Goal: Task Accomplishment & Management: Manage account settings

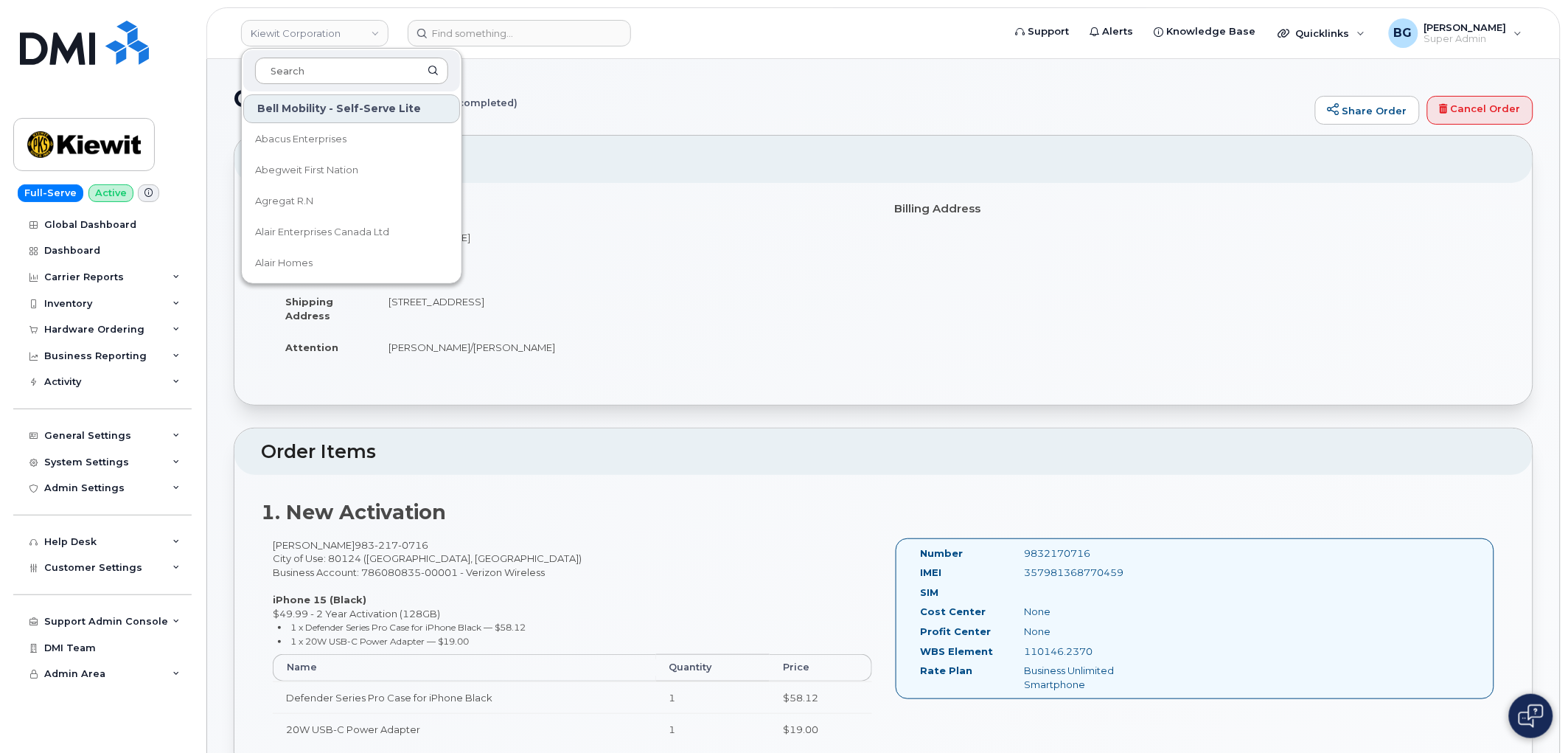
click at [321, 71] on input at bounding box center [352, 71] width 193 height 27
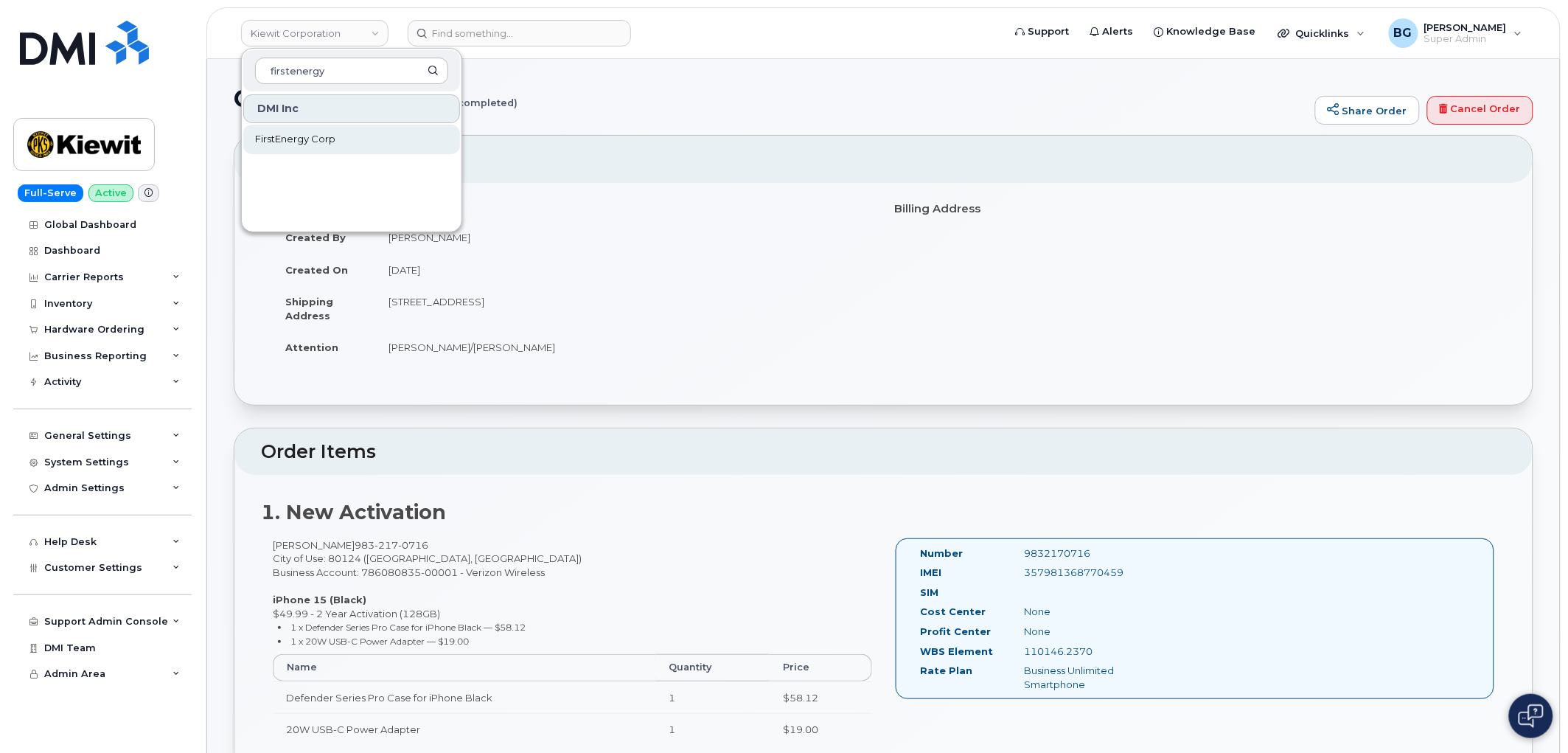
type input "firstenergy"
click at [283, 141] on span "FirstEnergy Corp" at bounding box center [295, 140] width 81 height 15
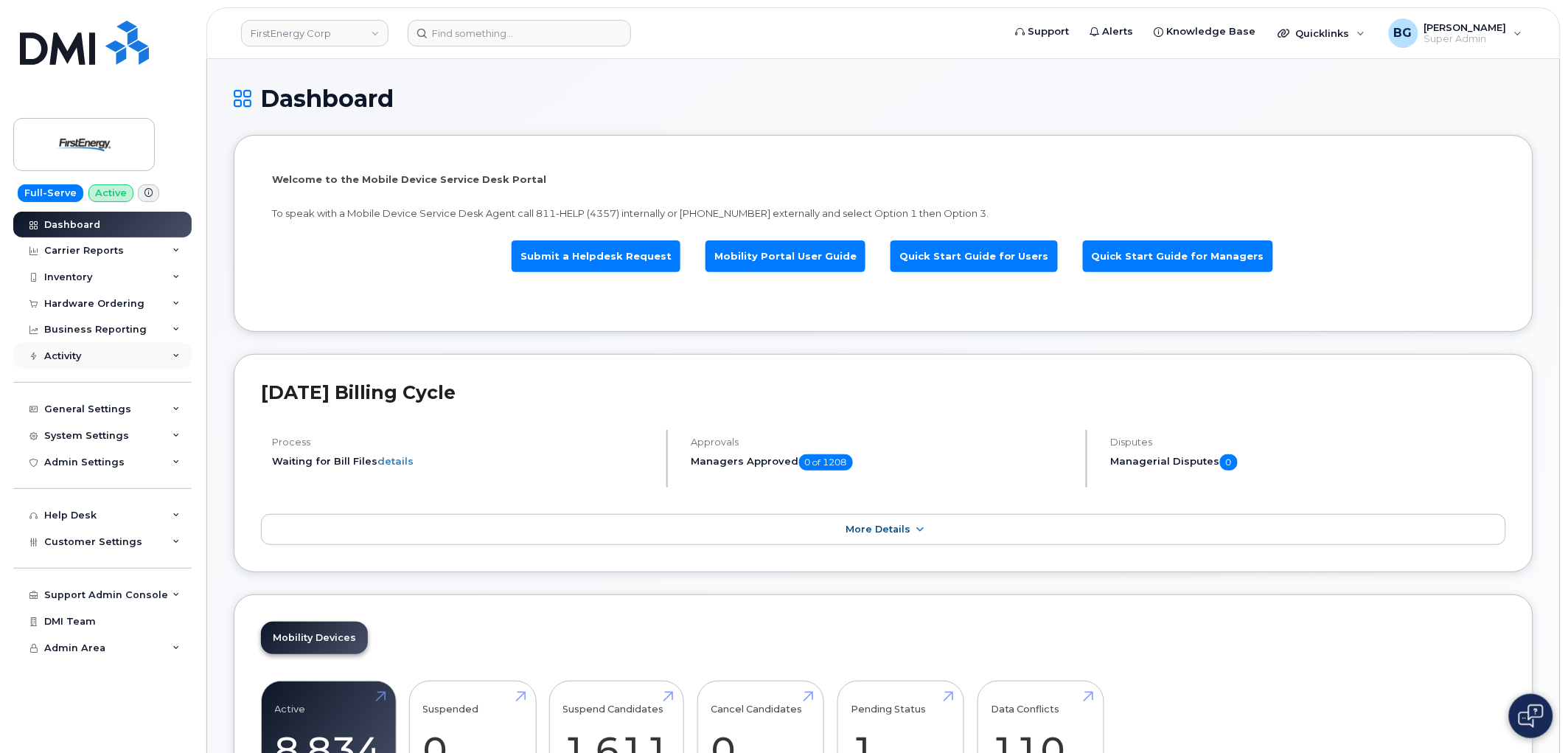
click at [55, 351] on div "Activity" at bounding box center [63, 356] width 37 height 12
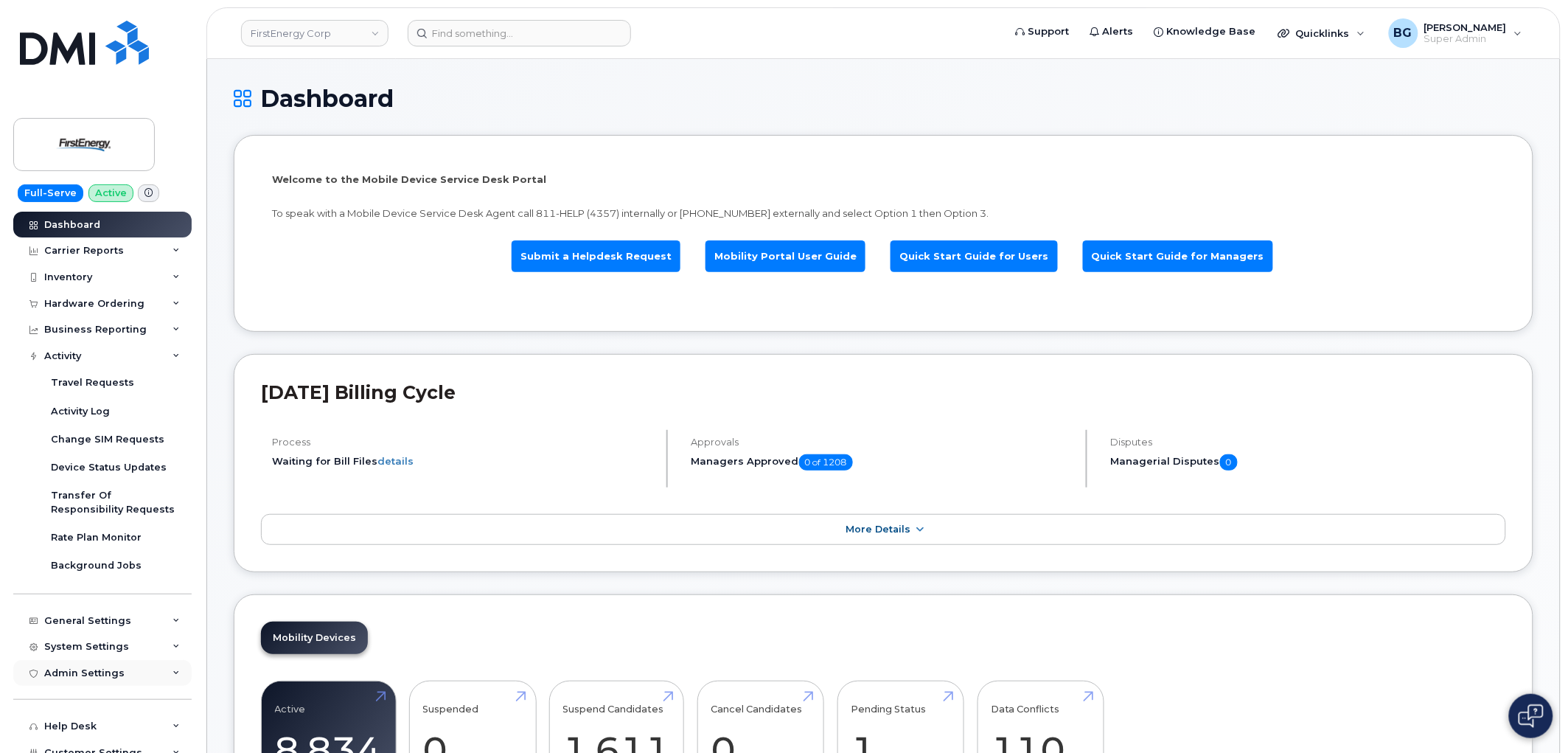
click at [77, 670] on div "Admin Settings" at bounding box center [85, 673] width 81 height 12
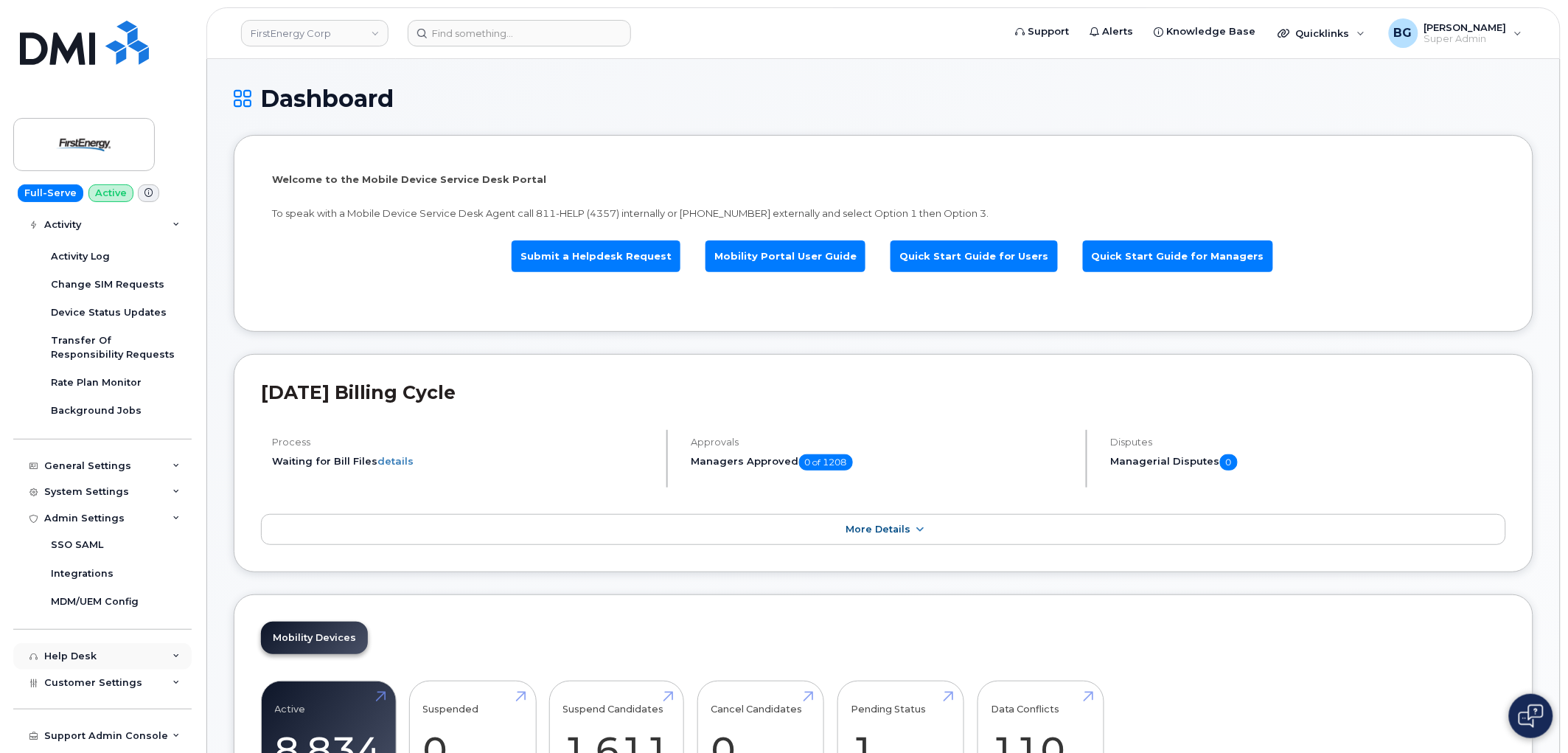
scroll to position [203, 0]
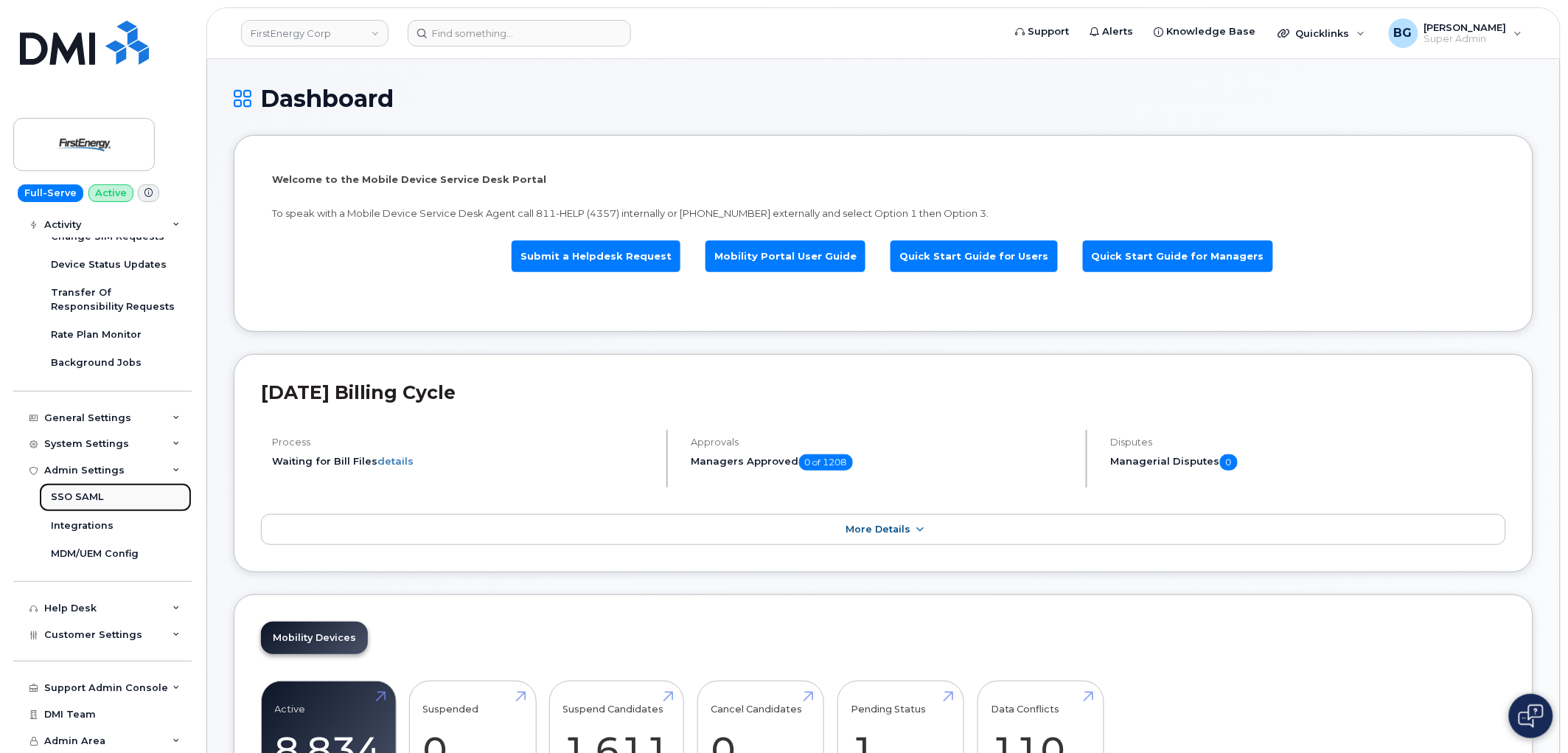
click at [71, 498] on div "SSO SAML" at bounding box center [77, 497] width 52 height 13
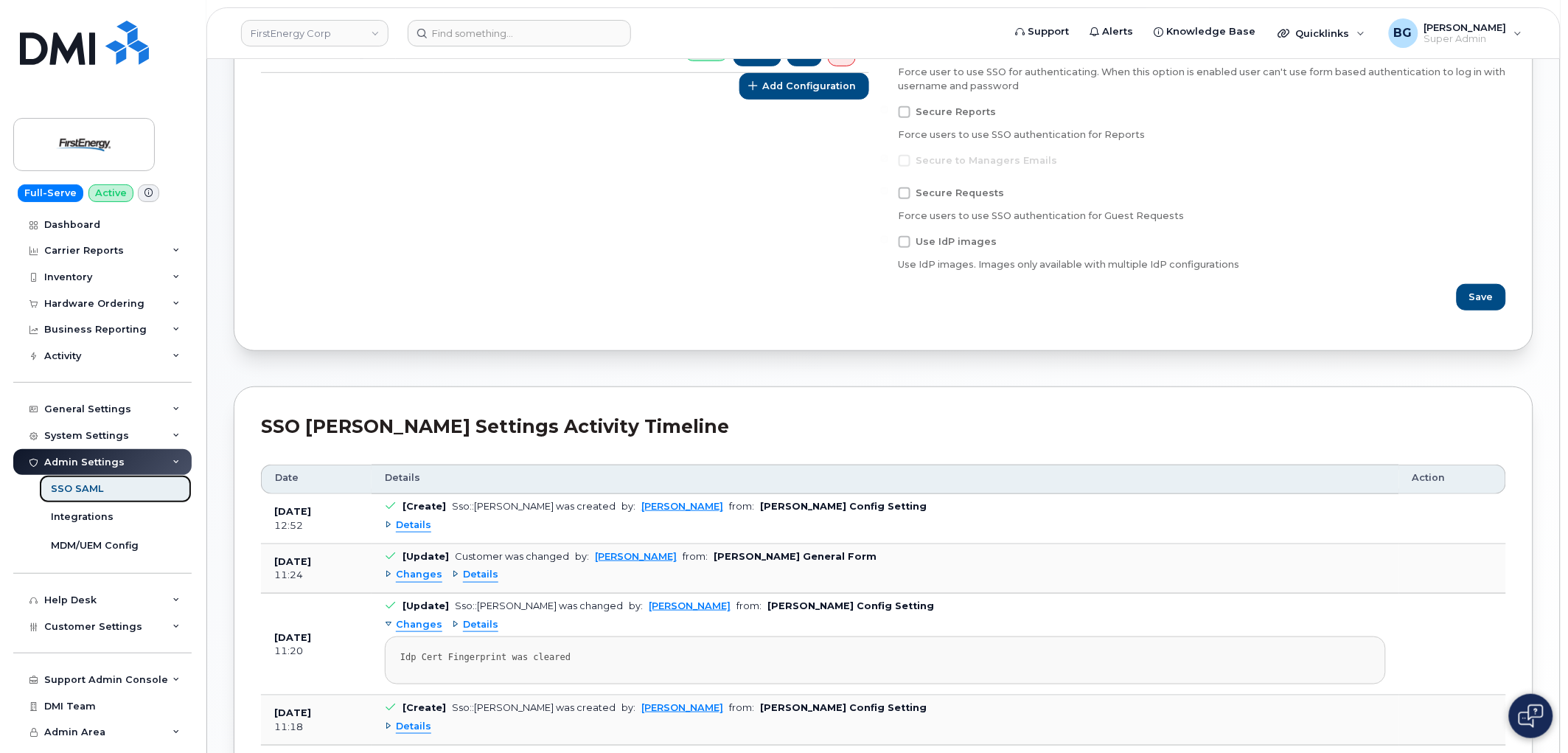
scroll to position [273, 0]
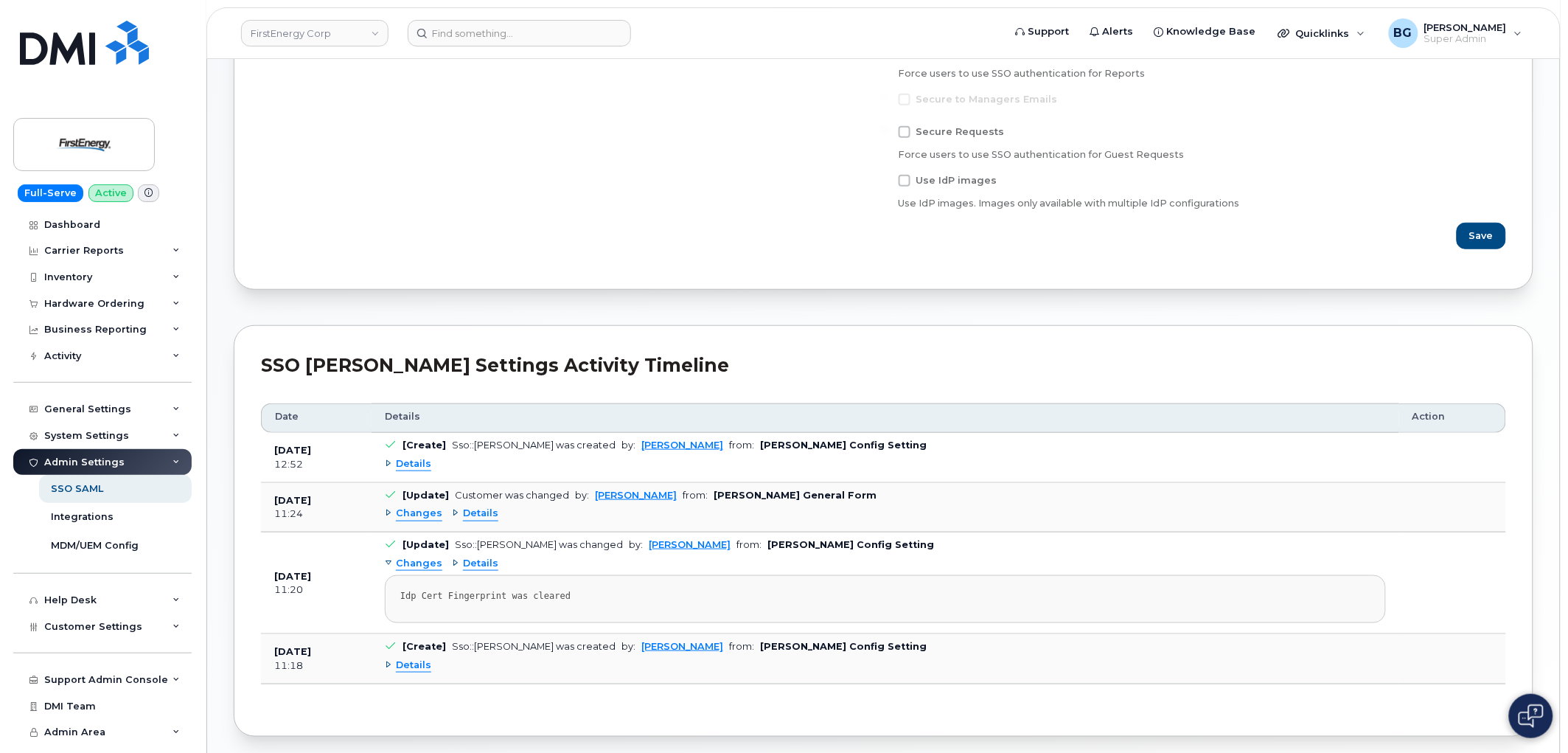
click at [407, 469] on span "Details" at bounding box center [414, 464] width 35 height 14
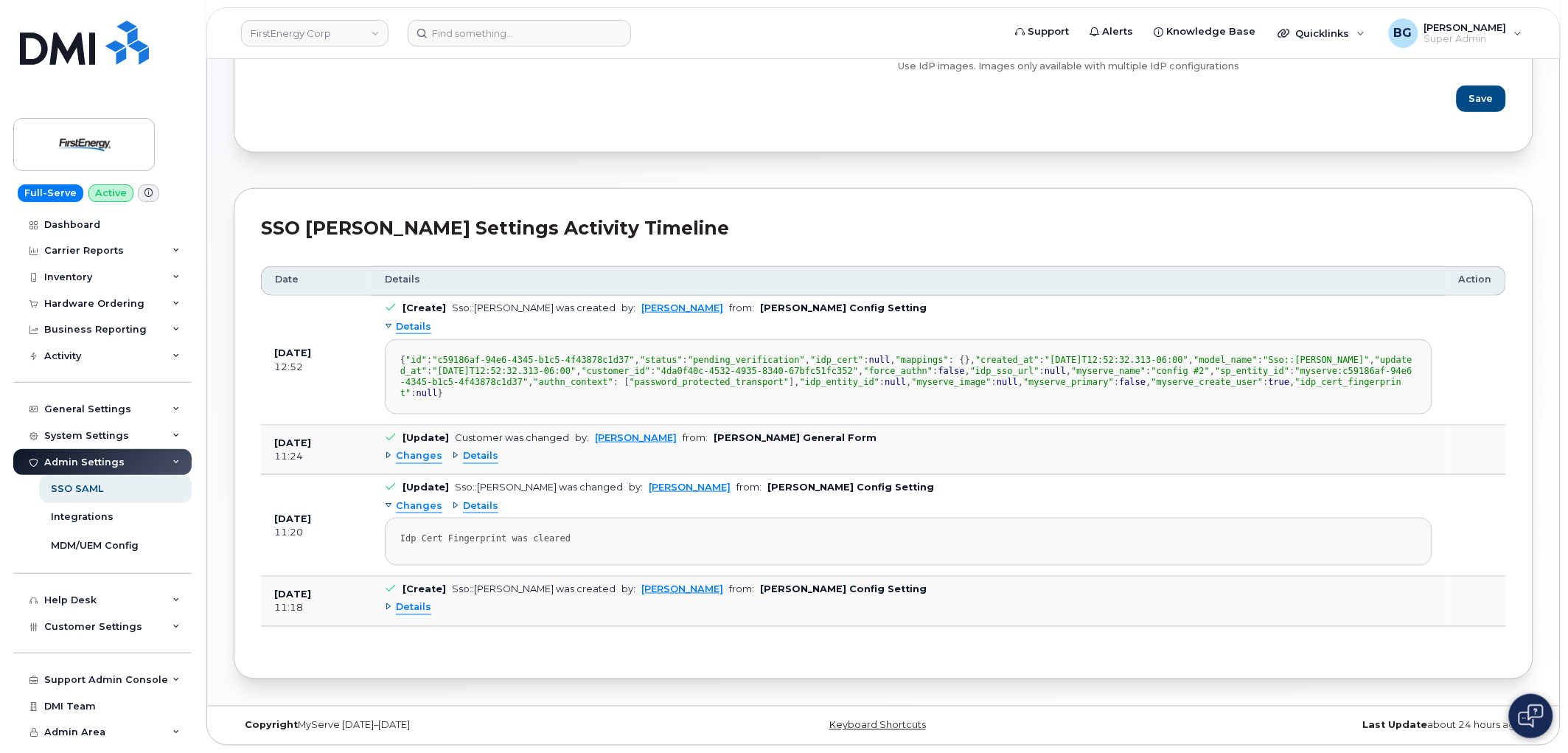
scroll to position [437, 0]
click at [327, 425] on td "Aug 21, 2025 12:52" at bounding box center [315, 359] width 110 height 129
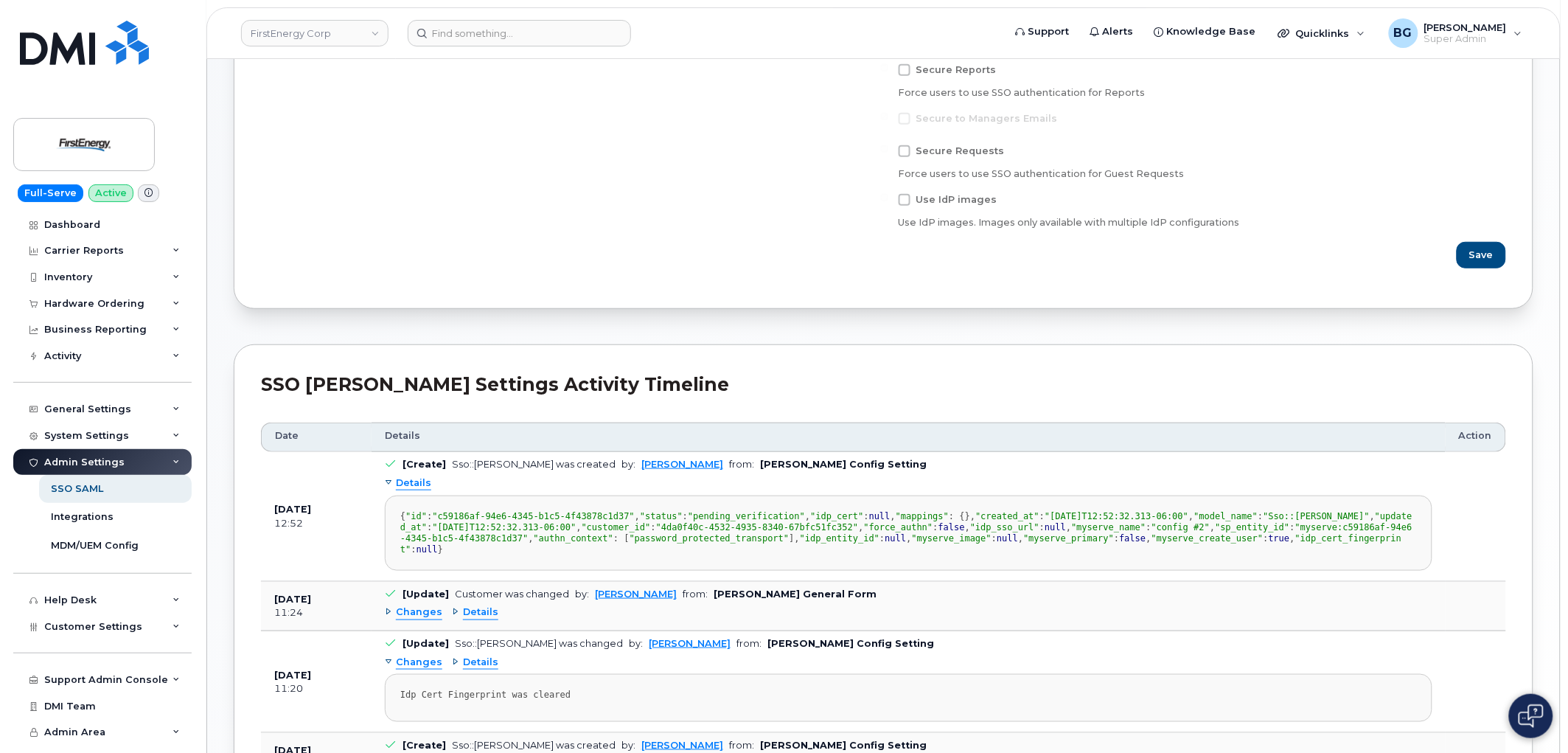
scroll to position [327, 0]
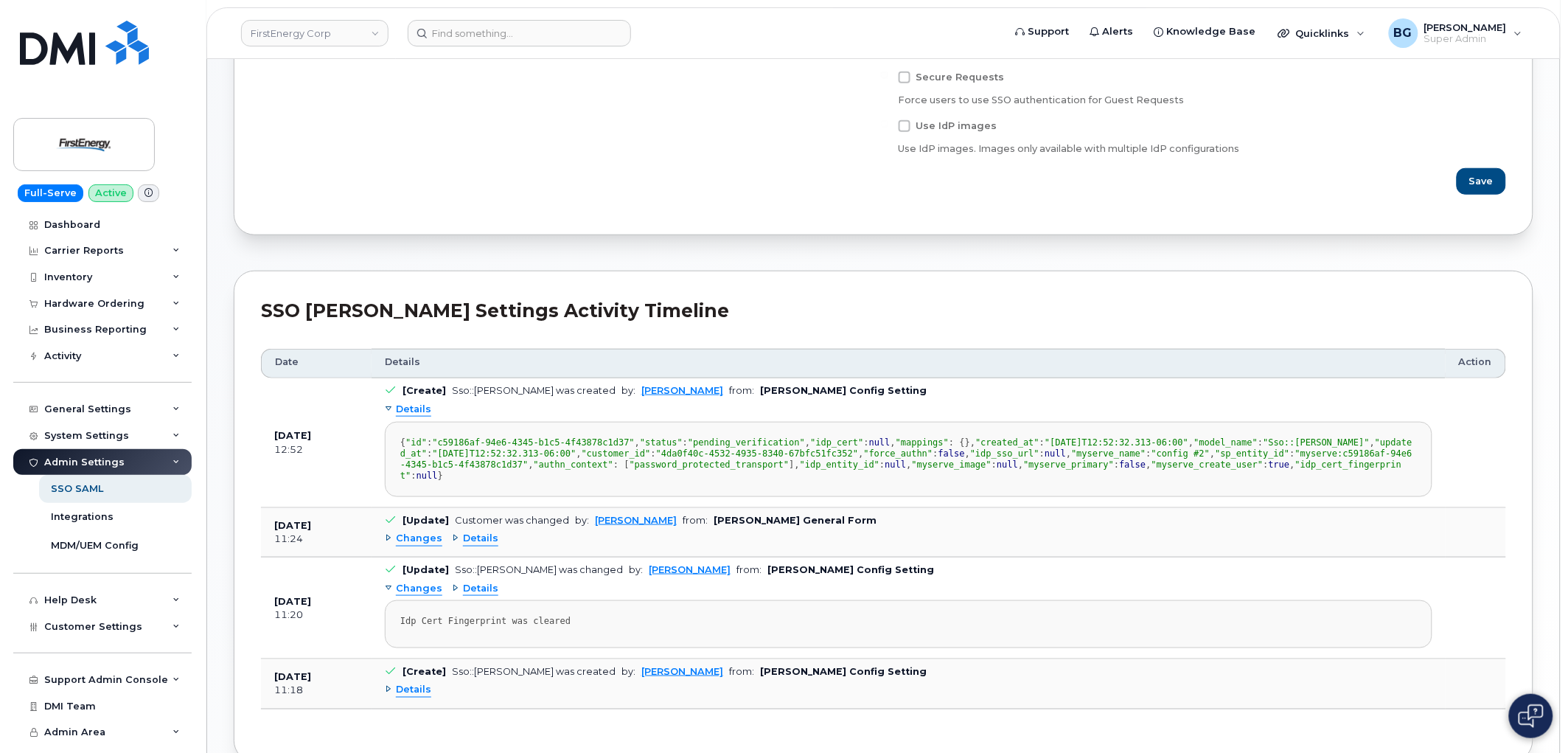
click at [797, 481] on div "{ "id" : "c59186af-94e6-4345-b1c5-4f43878c1d37" , "status" : "pending_verificat…" at bounding box center [908, 459] width 1017 height 45
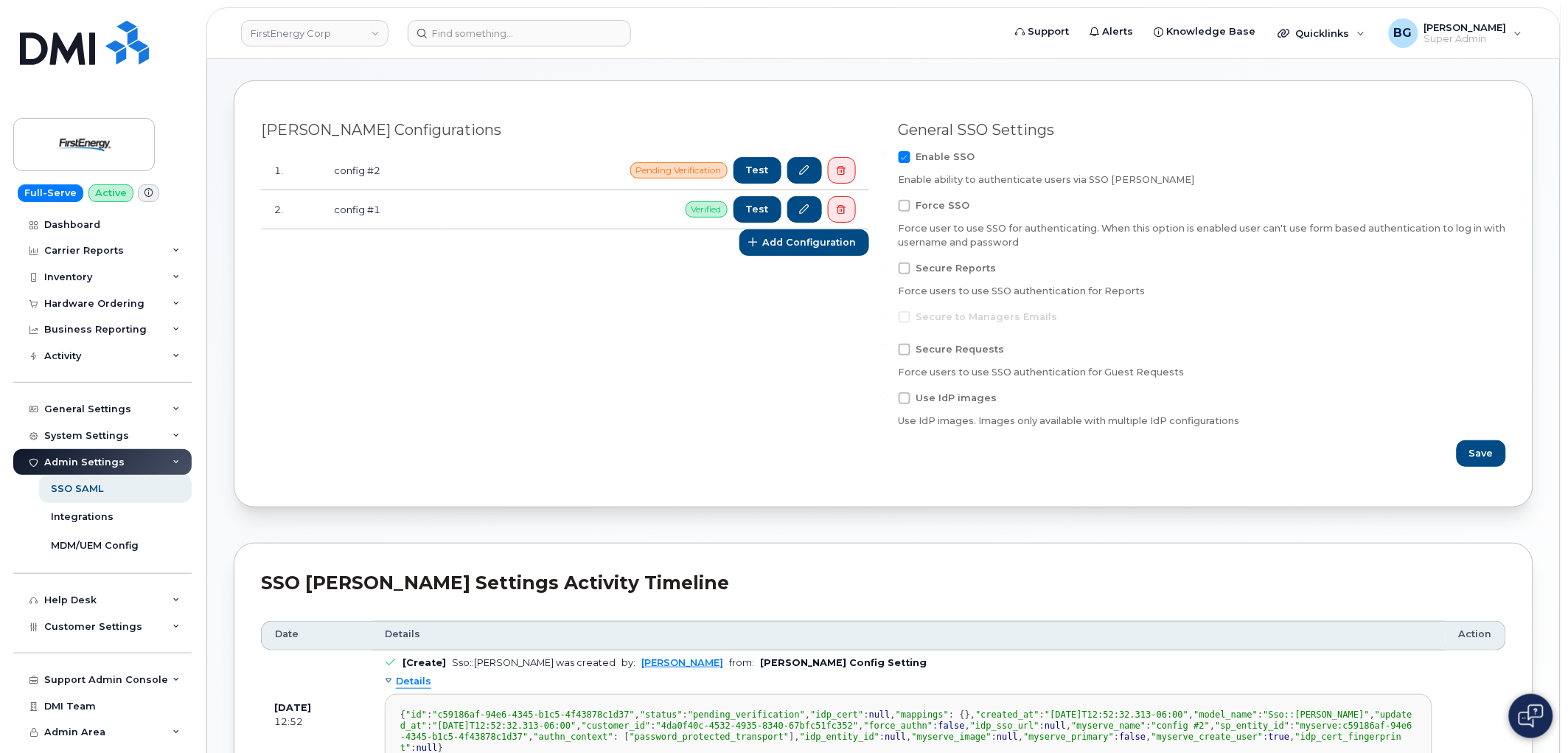
scroll to position [0, 0]
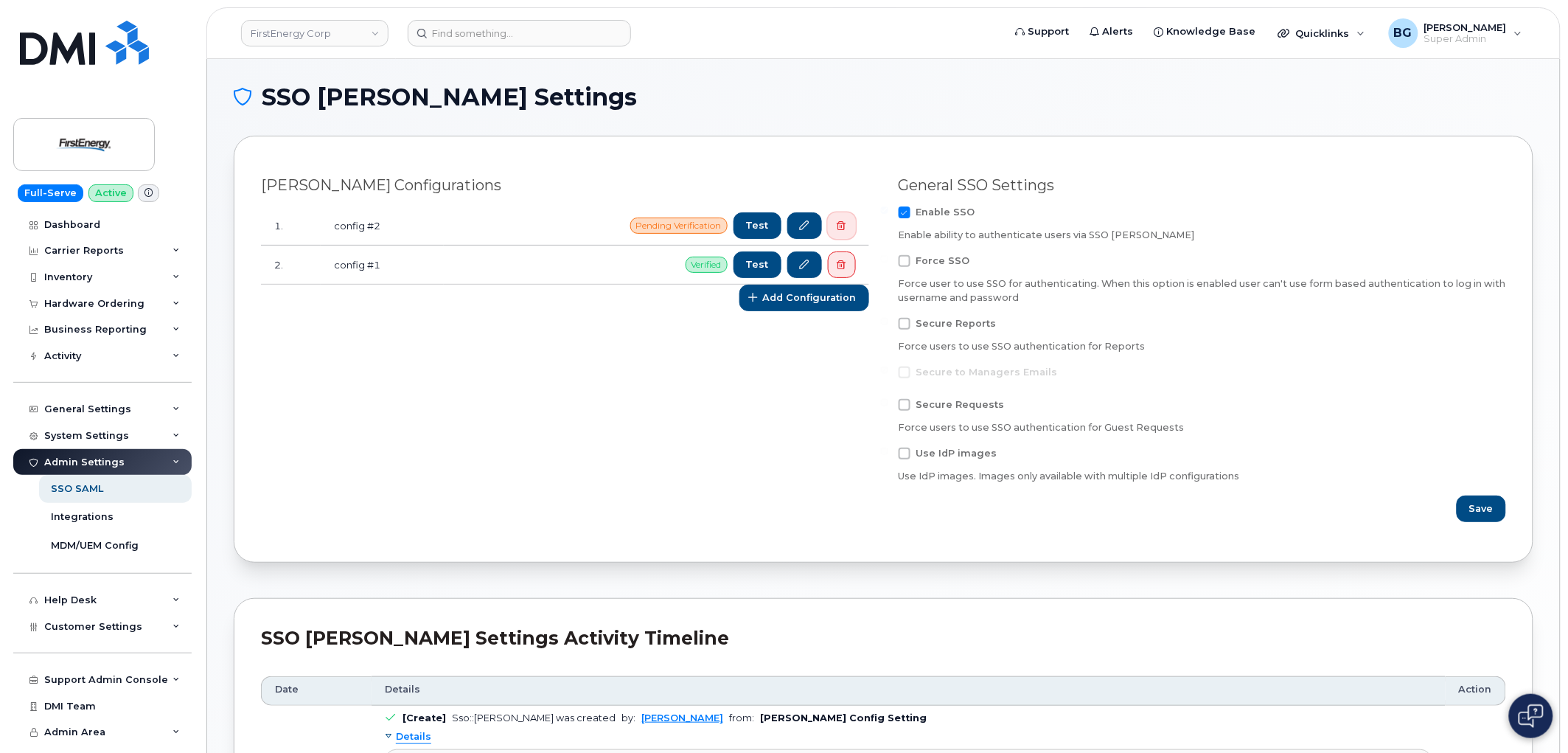
drag, startPoint x: 839, startPoint y: 225, endPoint x: 866, endPoint y: 62, distance: 165.2
click at [839, 225] on icon "button" at bounding box center [842, 225] width 9 height 9
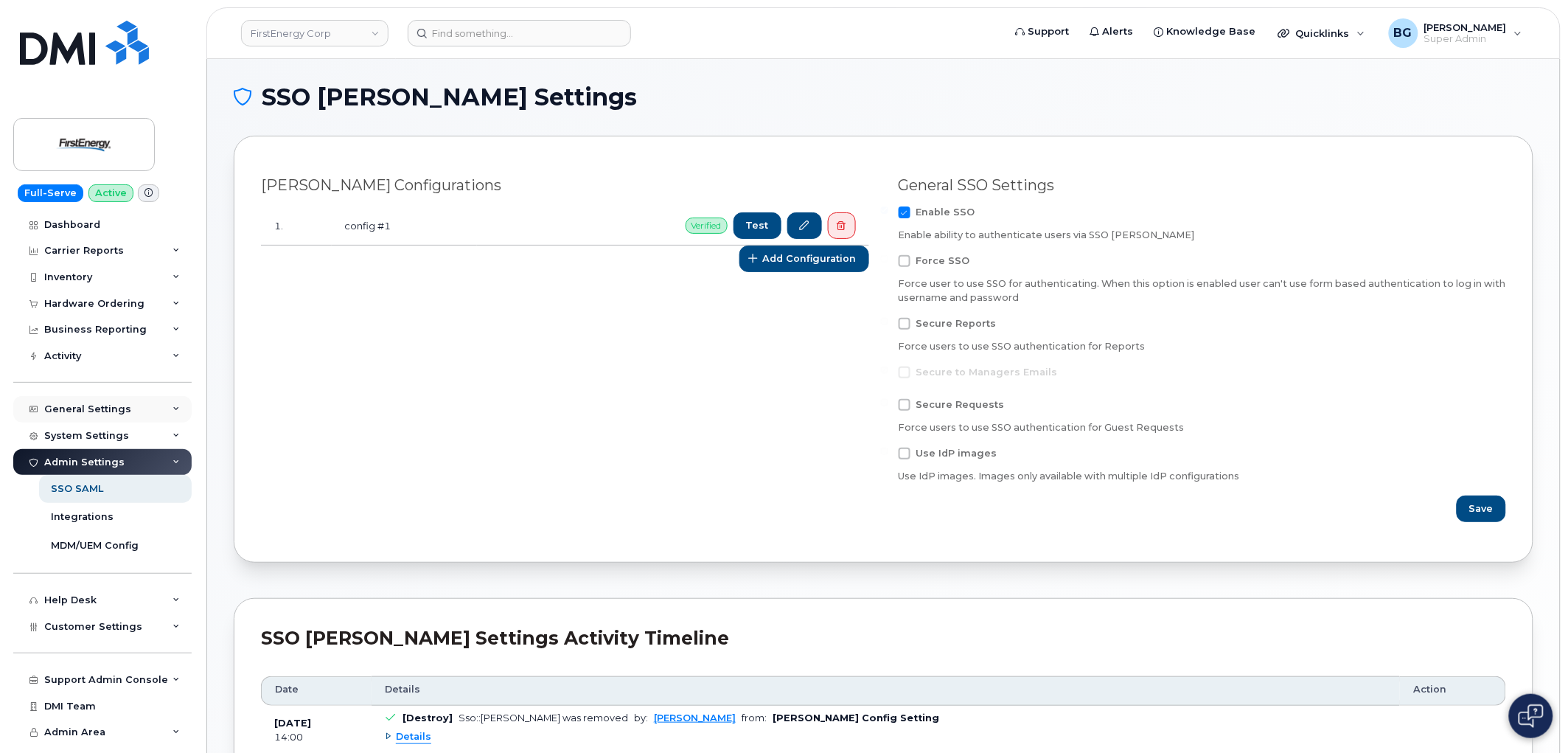
click at [93, 403] on div "General Settings" at bounding box center [87, 409] width 87 height 12
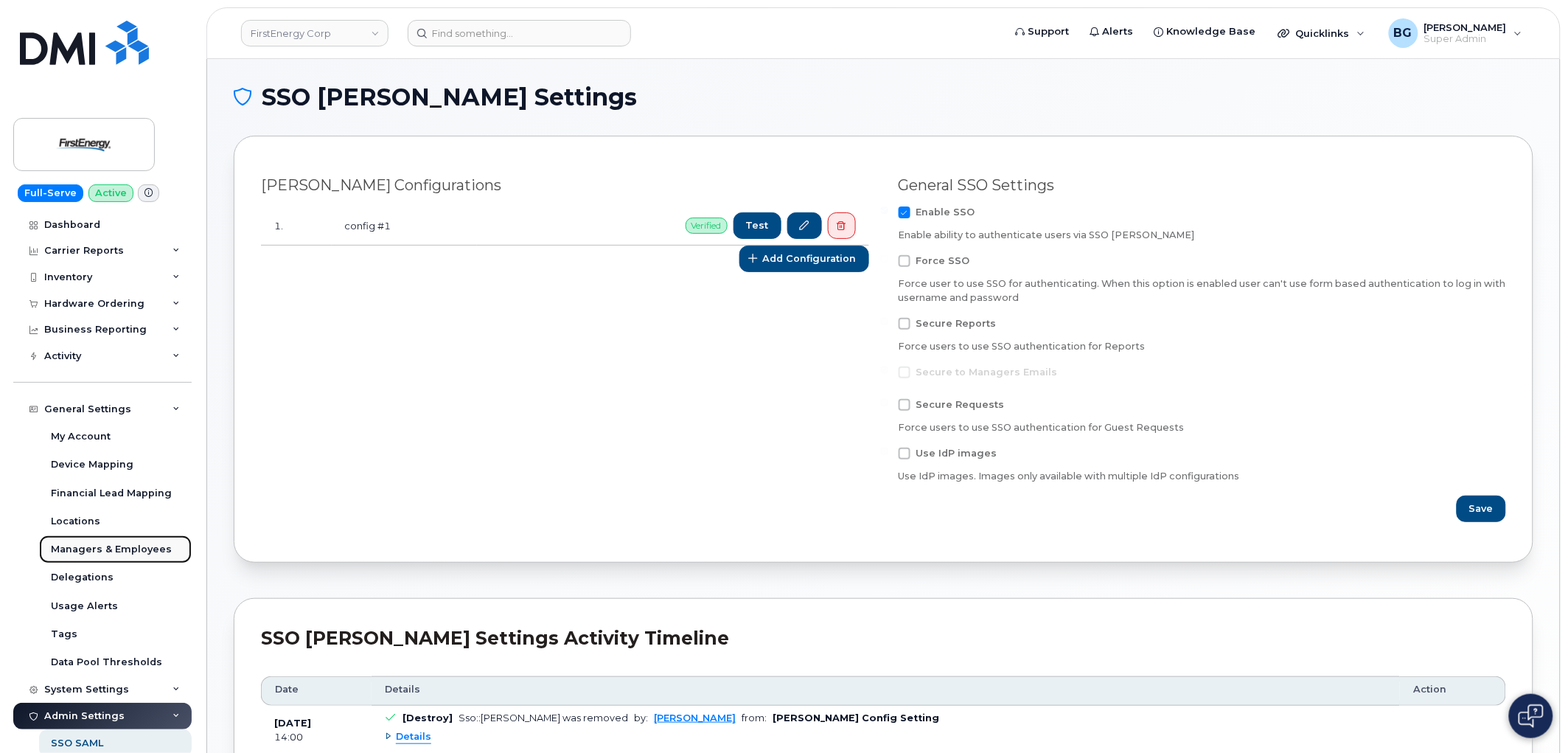
click at [85, 547] on div "Managers & Employees" at bounding box center [111, 549] width 121 height 13
click at [125, 550] on div "Managers & Employees" at bounding box center [111, 549] width 121 height 13
